Goal: Navigation & Orientation: Find specific page/section

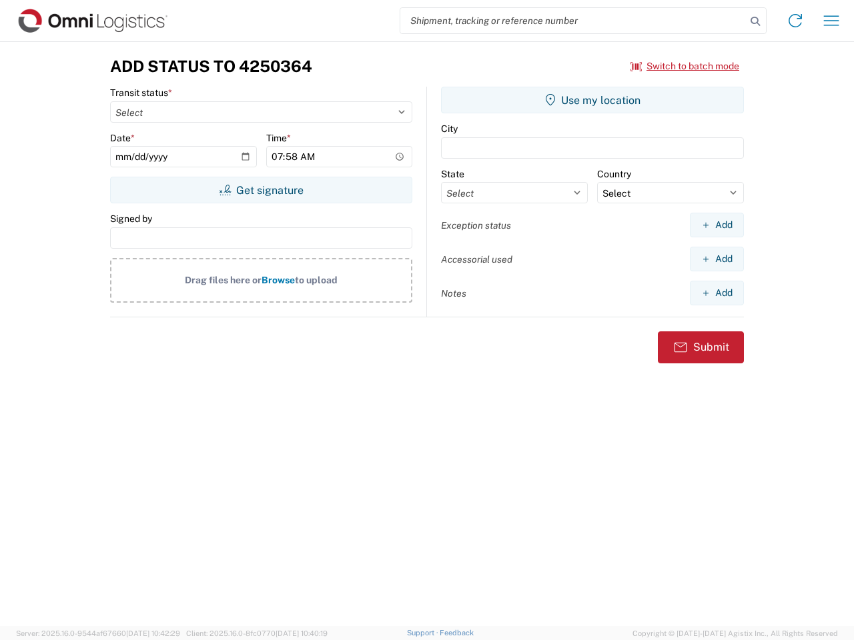
click at [573, 21] on input "search" at bounding box center [572, 20] width 345 height 25
click at [755, 21] on icon at bounding box center [754, 21] width 19 height 19
click at [795, 21] on icon at bounding box center [794, 20] width 21 height 21
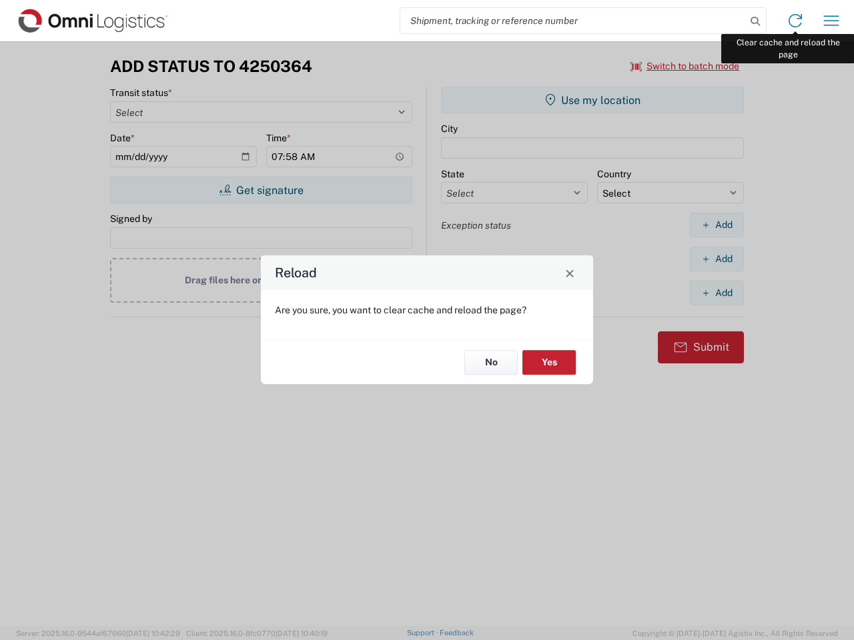
click at [831, 21] on div "Reload Are you sure, you want to clear cache and reload the page? No Yes" at bounding box center [427, 320] width 854 height 640
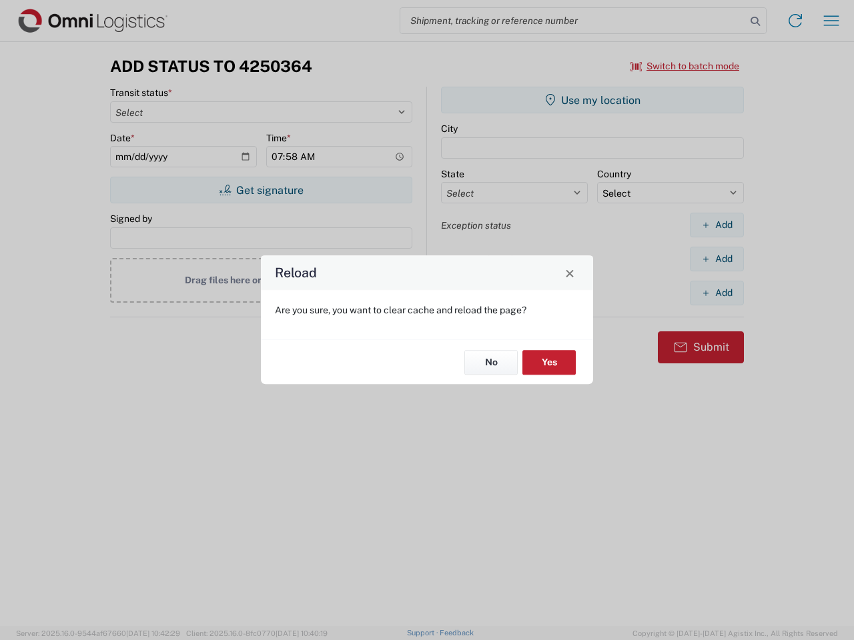
click at [685, 66] on div "Reload Are you sure, you want to clear cache and reload the page? No Yes" at bounding box center [427, 320] width 854 height 640
click at [261, 190] on div "Reload Are you sure, you want to clear cache and reload the page? No Yes" at bounding box center [427, 320] width 854 height 640
click at [592, 100] on div "Reload Are you sure, you want to clear cache and reload the page? No Yes" at bounding box center [427, 320] width 854 height 640
click at [716, 225] on div "Reload Are you sure, you want to clear cache and reload the page? No Yes" at bounding box center [427, 320] width 854 height 640
click at [716, 259] on div "Reload Are you sure, you want to clear cache and reload the page? No Yes" at bounding box center [427, 320] width 854 height 640
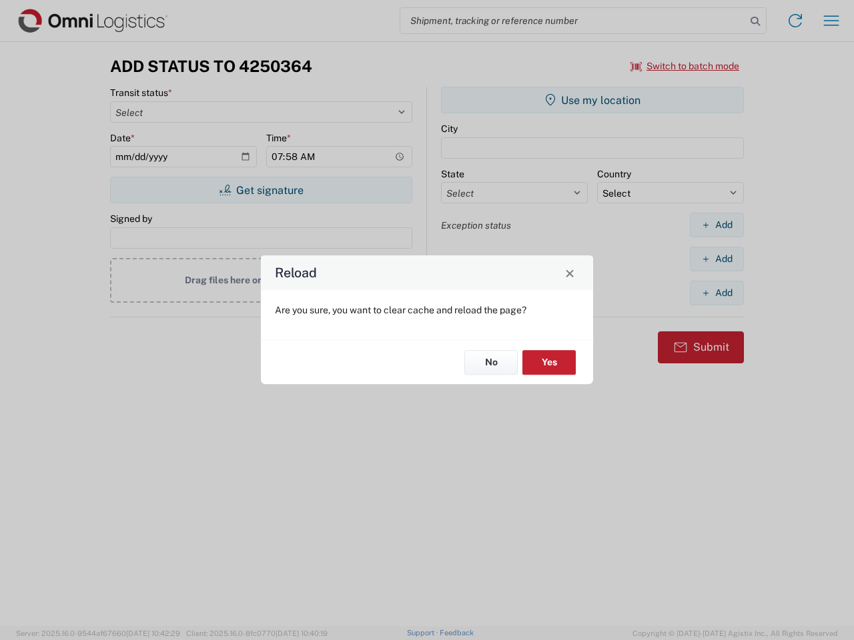
click at [716, 293] on div "Reload Are you sure, you want to clear cache and reload the page? No Yes" at bounding box center [427, 320] width 854 height 640
